Goal: Find contact information: Find contact information

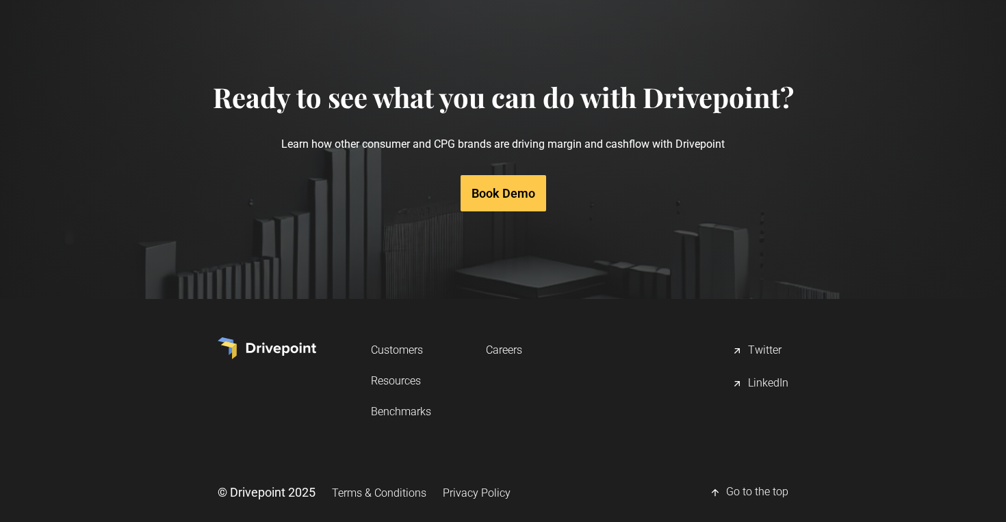
scroll to position [7007, 0]
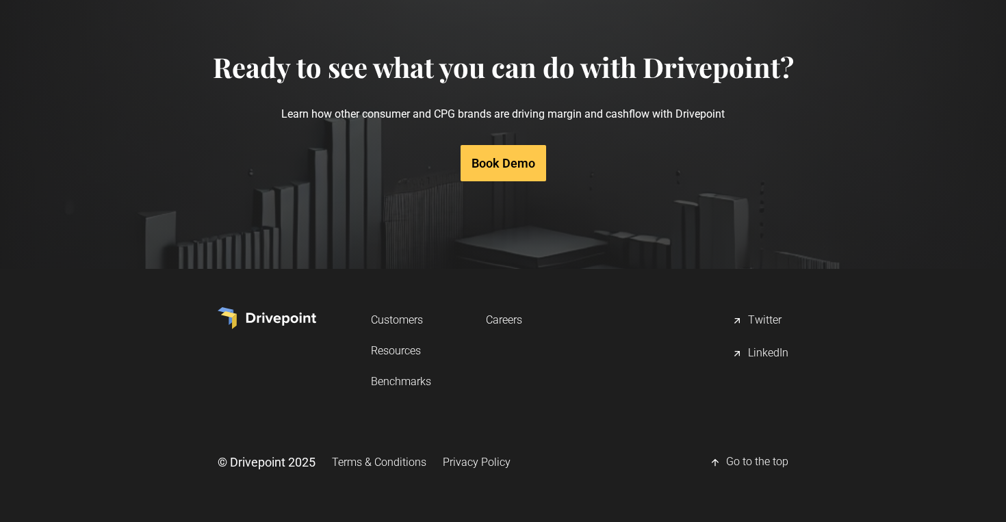
click at [770, 349] on div "LinkedIn" at bounding box center [768, 353] width 40 height 16
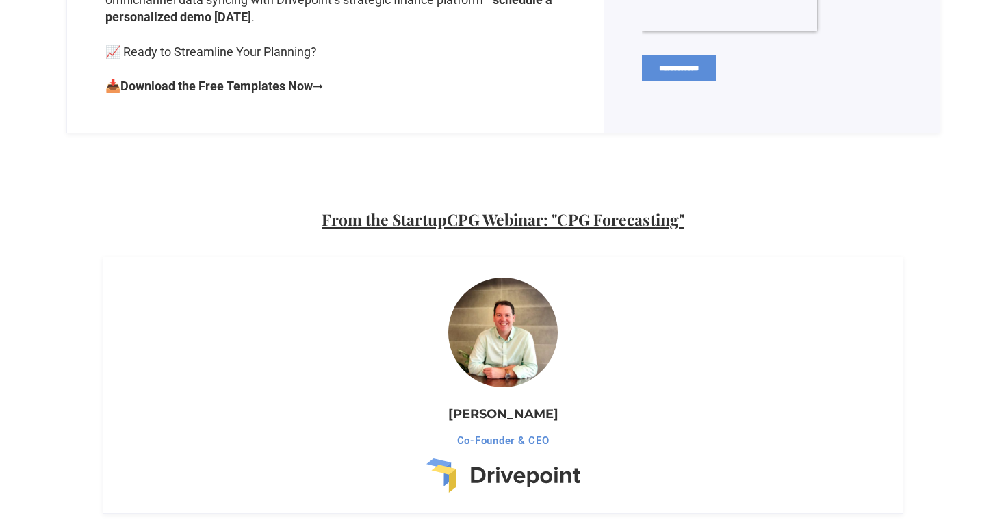
scroll to position [1034, 0]
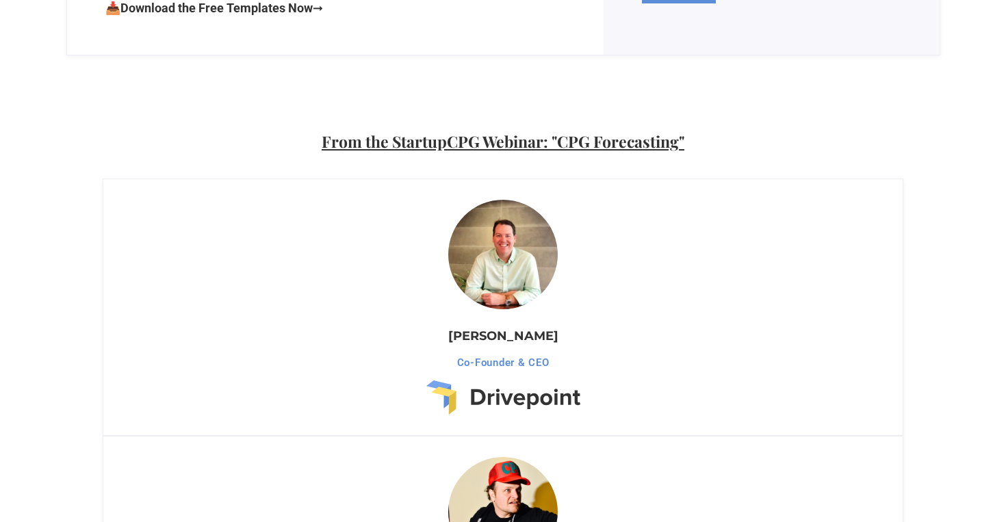
click at [516, 233] on img at bounding box center [503, 254] width 120 height 120
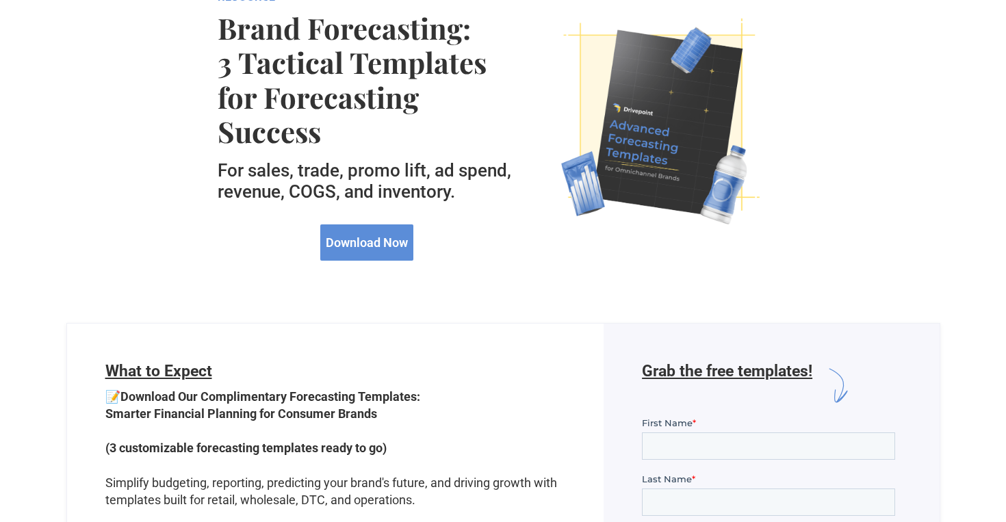
scroll to position [0, 0]
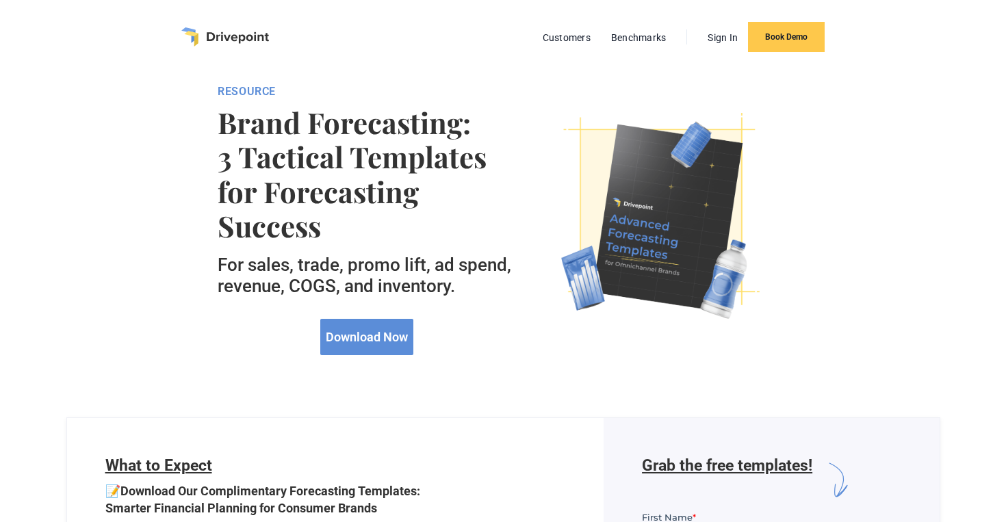
click at [220, 35] on img "home" at bounding box center [225, 36] width 88 height 19
